Goal: Information Seeking & Learning: Learn about a topic

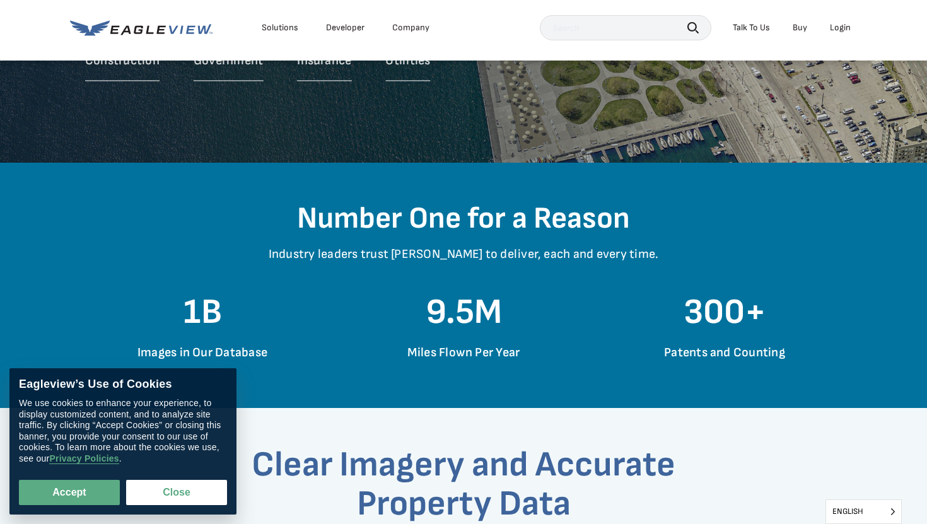
scroll to position [320, 0]
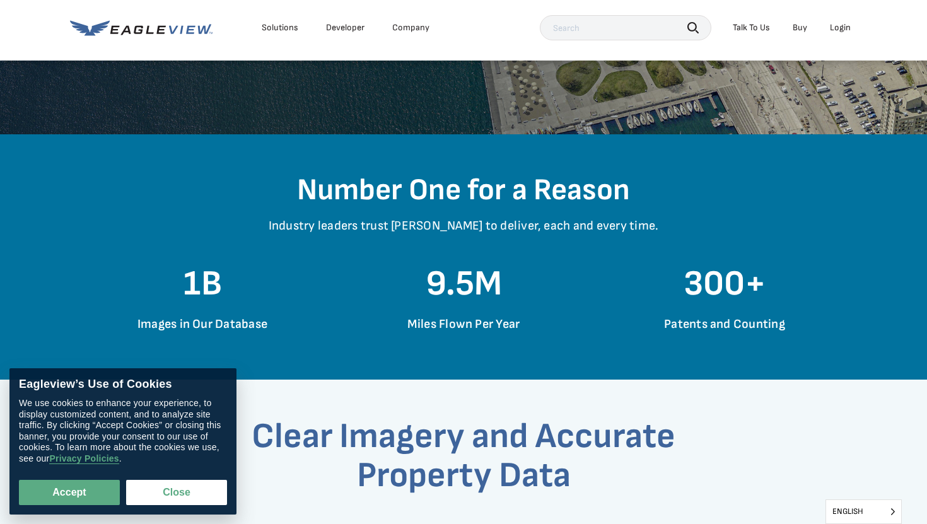
click at [76, 505] on div "Eagleview’s Use of Cookies We use cookies to enhance your experience, to displa…" at bounding box center [122, 441] width 227 height 146
click at [66, 480] on button "Accept" at bounding box center [69, 492] width 101 height 25
checkbox input "true"
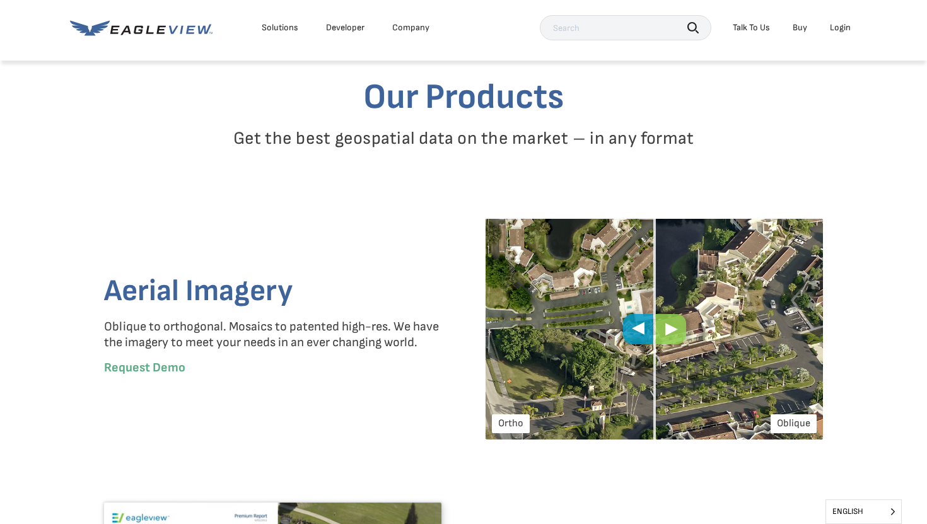
scroll to position [1431, 0]
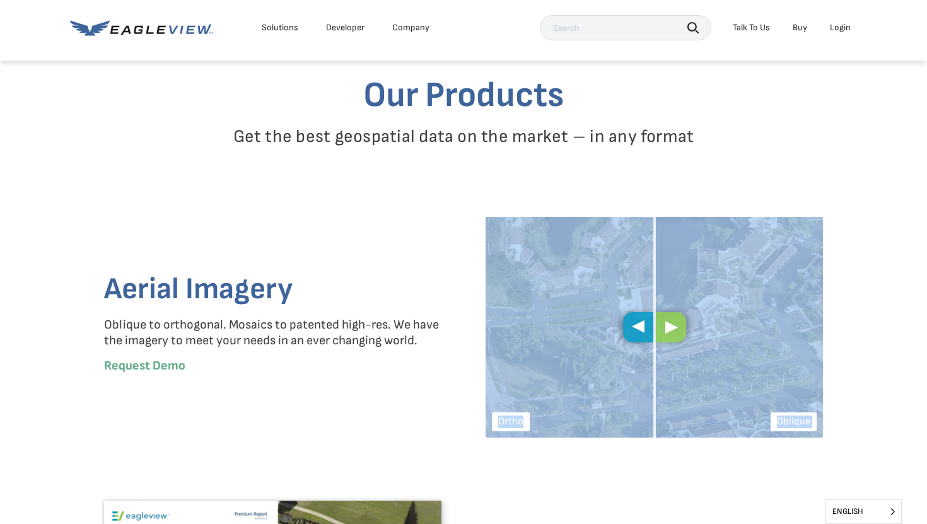
drag, startPoint x: 662, startPoint y: 335, endPoint x: 829, endPoint y: 405, distance: 180.6
click at [829, 405] on div "Aerial Imagery Oblique to orthogonal. Mosaics to patented high-res. We have the…" at bounding box center [464, 327] width 738 height 221
drag, startPoint x: 639, startPoint y: 328, endPoint x: 717, endPoint y: 318, distance: 78.2
click at [717, 318] on div "Oblique [GEOGRAPHIC_DATA]" at bounding box center [654, 327] width 337 height 221
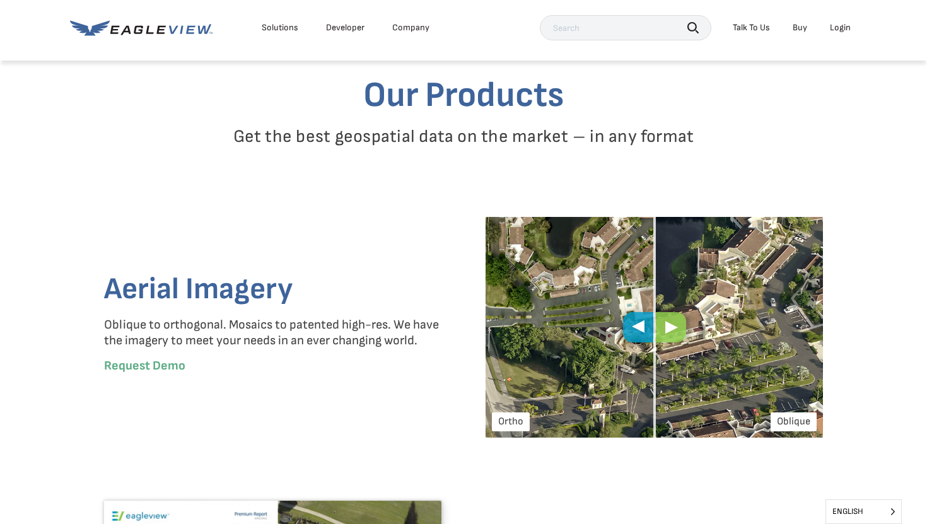
click at [324, 434] on div "Aerial Imagery Oblique to orthogonal. Mosaics to patented high-res. We have the…" at bounding box center [272, 327] width 337 height 221
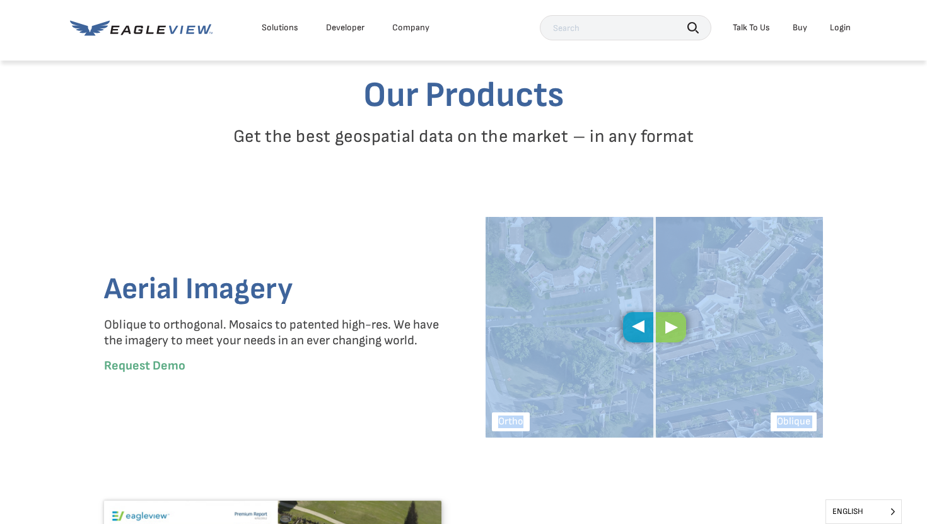
drag, startPoint x: 660, startPoint y: 327, endPoint x: 698, endPoint y: 321, distance: 39.0
click at [698, 321] on div "Oblique [GEOGRAPHIC_DATA]" at bounding box center [654, 327] width 337 height 221
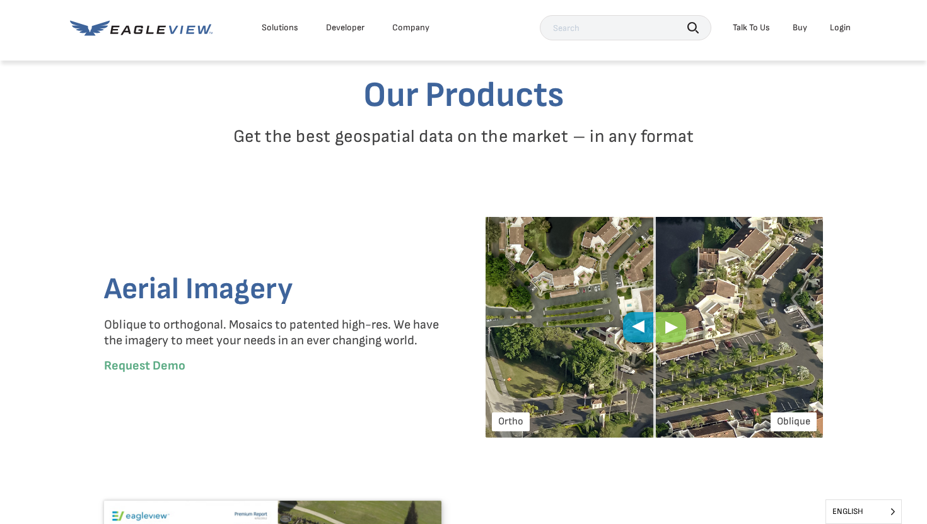
click at [321, 367] on p "Request Demo" at bounding box center [272, 366] width 337 height 16
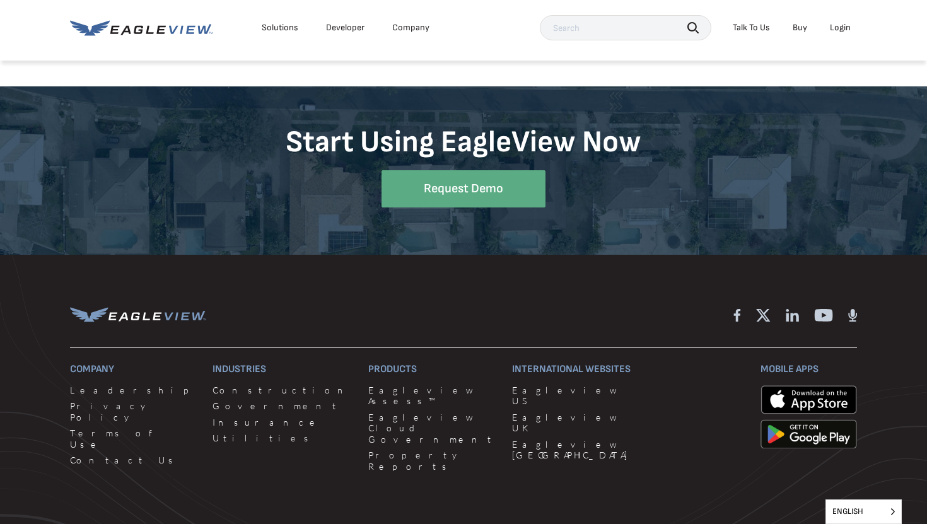
scroll to position [3664, 0]
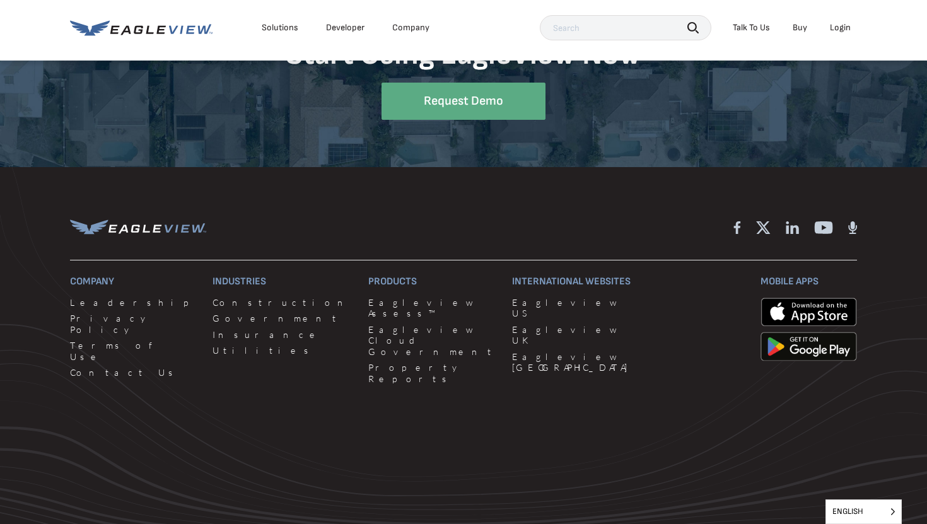
click at [274, 26] on div "Solutions" at bounding box center [280, 27] width 37 height 11
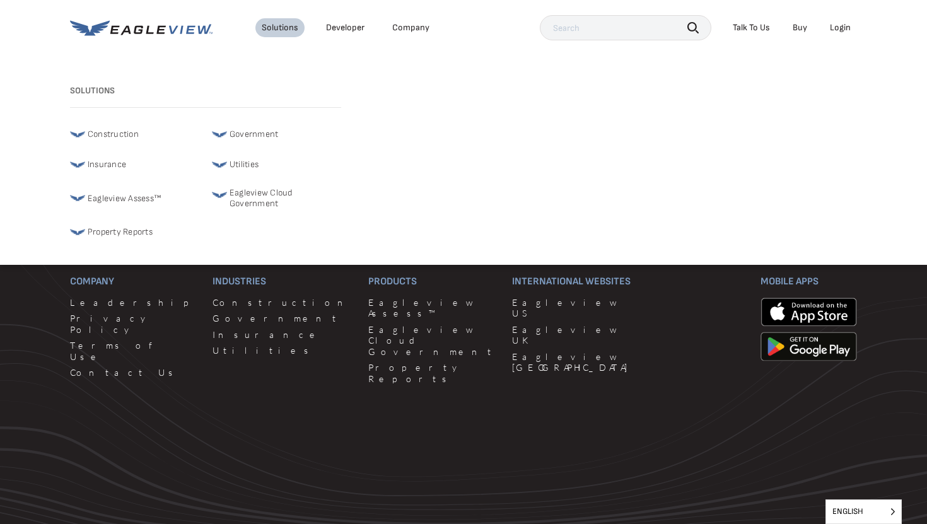
click at [228, 134] on link "Government" at bounding box center [276, 134] width 129 height 15
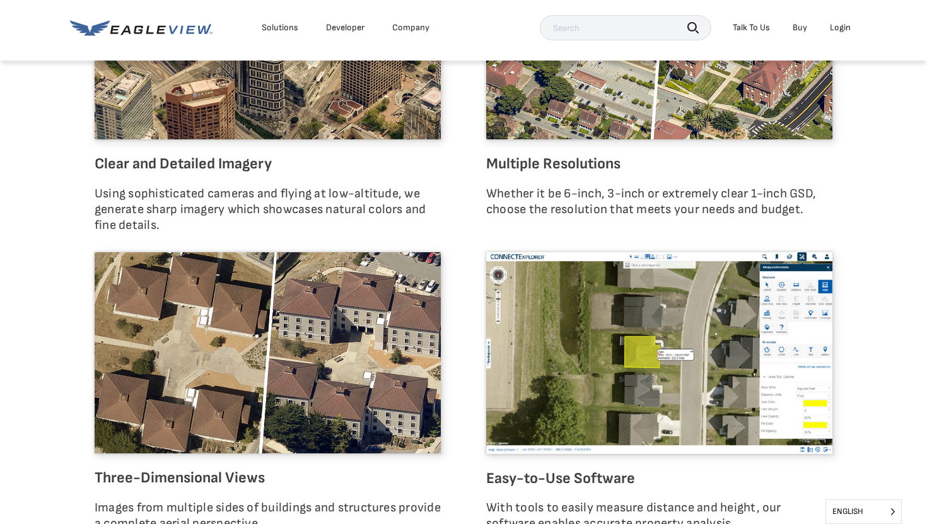
scroll to position [1538, 0]
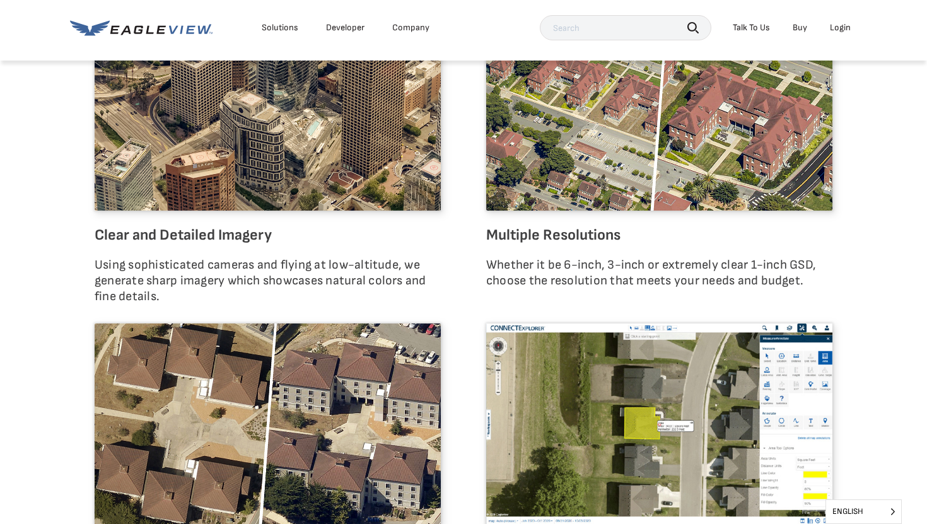
click at [279, 25] on div "Solutions" at bounding box center [280, 27] width 37 height 11
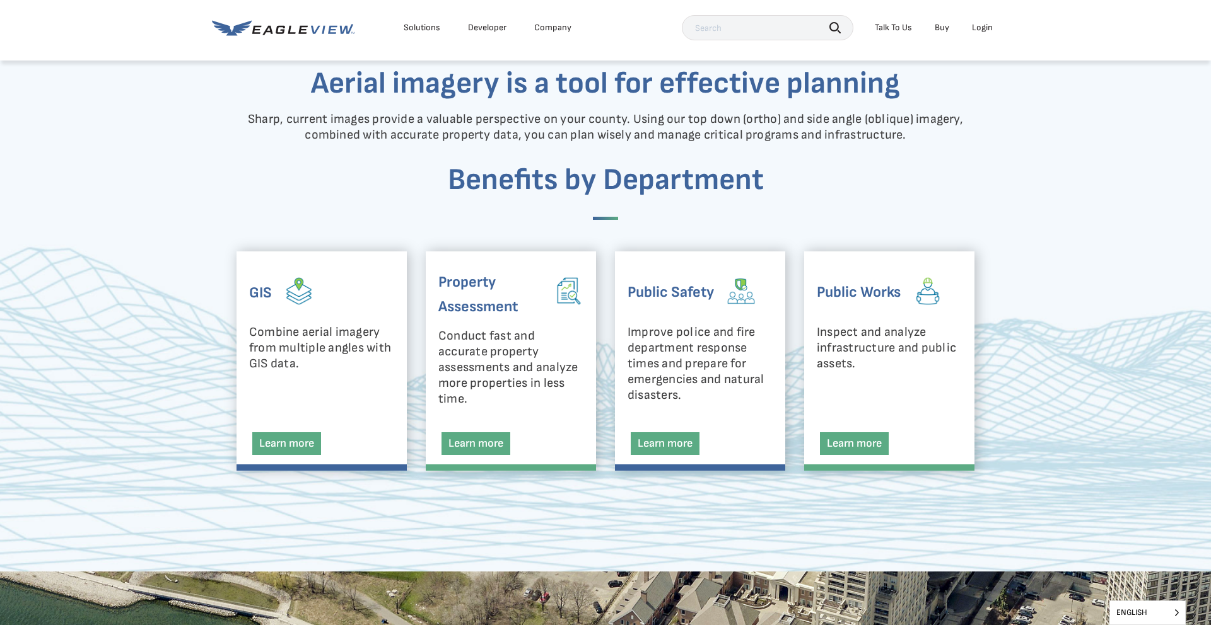
scroll to position [0, 0]
